Goal: Task Accomplishment & Management: Use online tool/utility

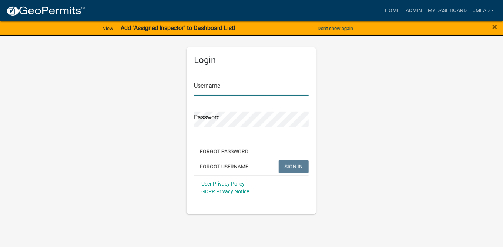
type input "jmead"
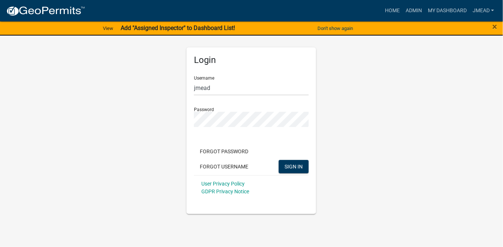
click at [34, 139] on app-login-view "more_horiz Home Admin My Dashboard jmead Admin Account Logout View Add "Assigne…" at bounding box center [251, 107] width 503 height 213
click at [294, 172] on button "SIGN IN" at bounding box center [294, 166] width 30 height 13
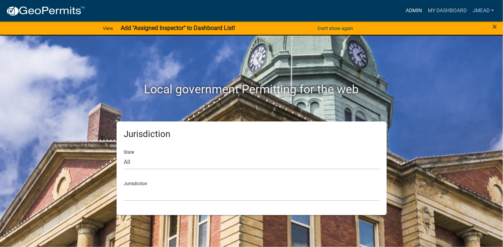
click at [411, 10] on link "Admin" at bounding box center [414, 11] width 22 height 14
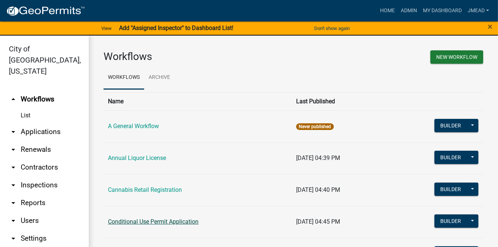
click at [155, 219] on link "Conditional Use Permit Application" at bounding box center [153, 221] width 91 height 7
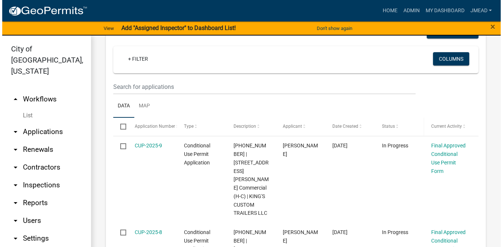
scroll to position [237, 0]
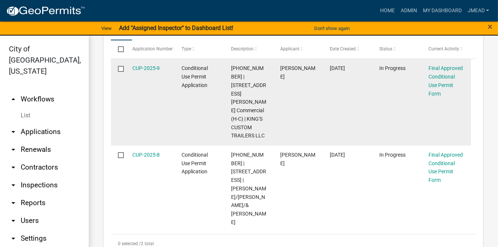
click at [431, 81] on div "Final Approved Conditional Use Permit Form" at bounding box center [446, 81] width 35 height 34
click at [436, 86] on link "Final Approved Conditional Use Permit Form" at bounding box center [446, 80] width 34 height 31
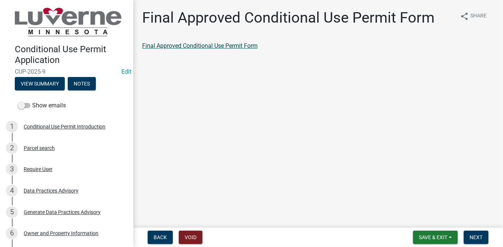
click at [230, 46] on link "Final Approved Conditional Use Permit Form" at bounding box center [199, 45] width 115 height 7
